Goal: Navigation & Orientation: Understand site structure

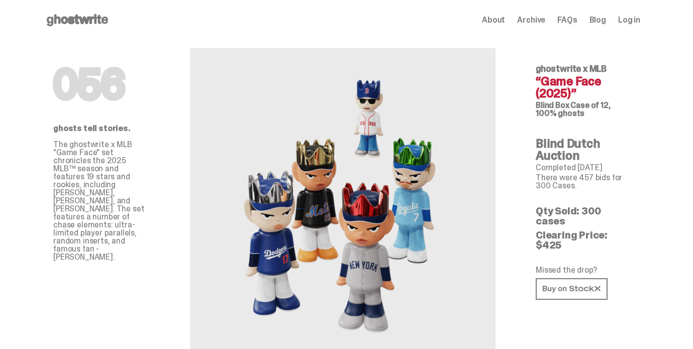
click at [505, 20] on span "About" at bounding box center [493, 20] width 23 height 8
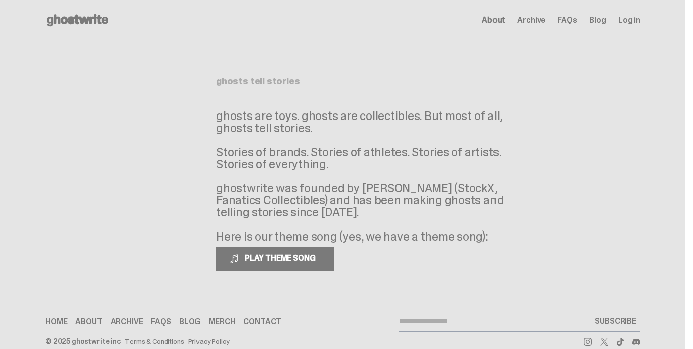
click at [91, 23] on icon at bounding box center [77, 20] width 64 height 16
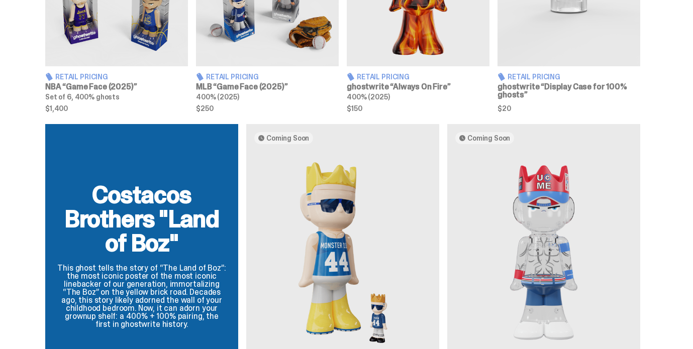
scroll to position [450, 0]
